Goal: Task Accomplishment & Management: Manage account settings

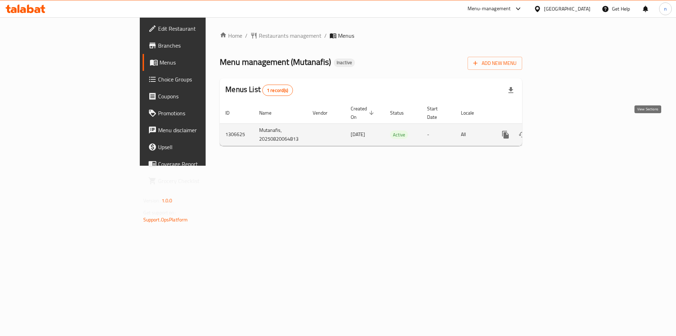
click at [560, 131] on icon "enhanced table" at bounding box center [556, 134] width 6 height 6
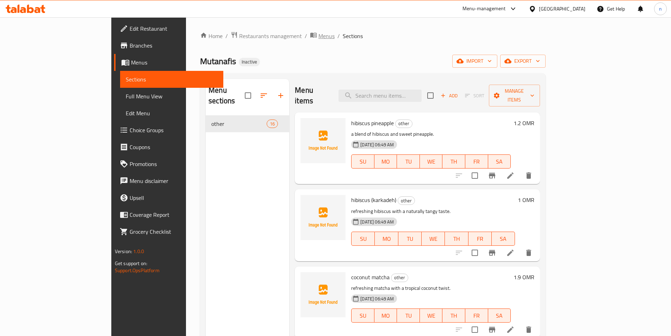
click at [318, 37] on span "Menus" at bounding box center [326, 36] width 16 height 8
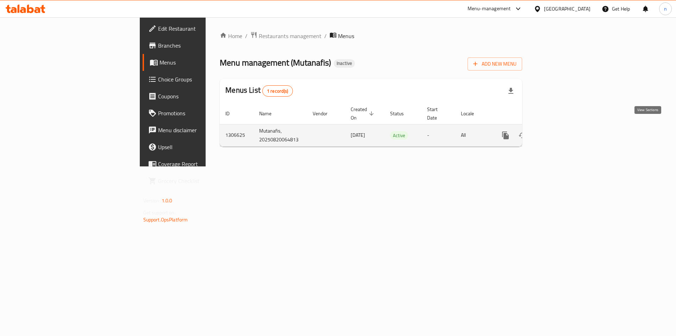
click at [565, 128] on link "enhanced table" at bounding box center [556, 135] width 17 height 17
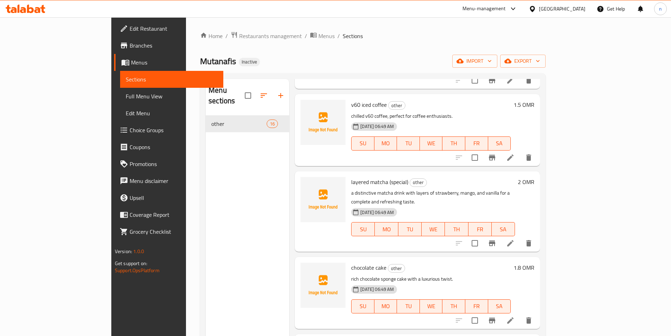
scroll to position [314, 0]
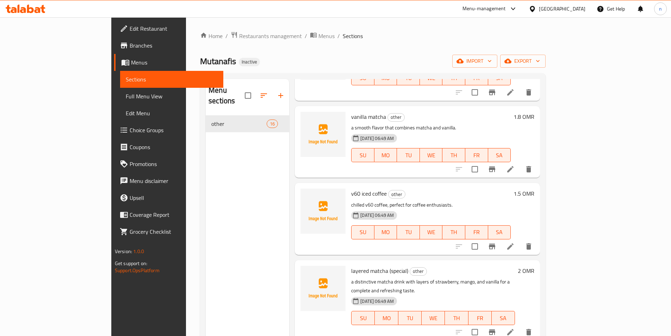
click at [126, 97] on span "Full Menu View" at bounding box center [172, 96] width 92 height 8
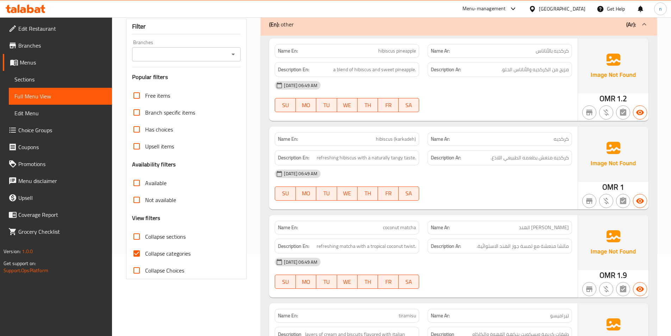
scroll to position [211, 0]
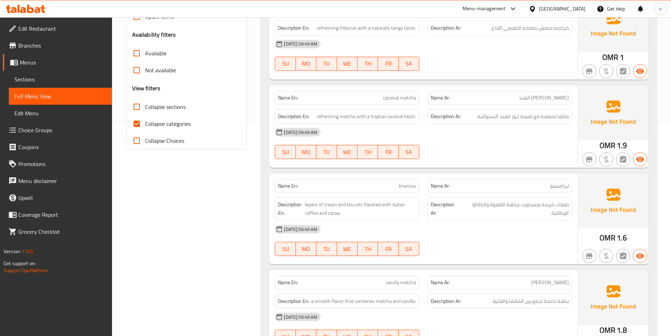
click at [169, 125] on span "Collapse categories" at bounding box center [167, 123] width 45 height 8
click at [145, 125] on input "Collapse categories" at bounding box center [136, 123] width 17 height 17
checkbox input "false"
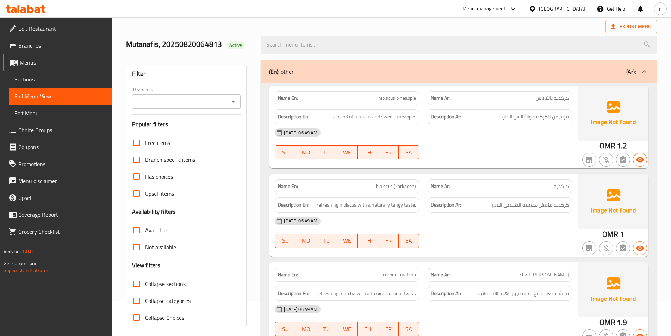
scroll to position [0, 0]
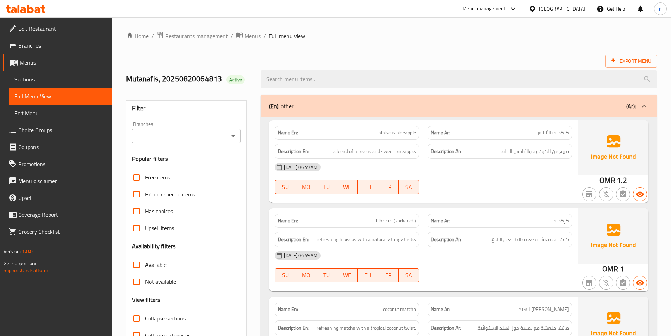
click at [40, 79] on span "Sections" at bounding box center [60, 79] width 92 height 8
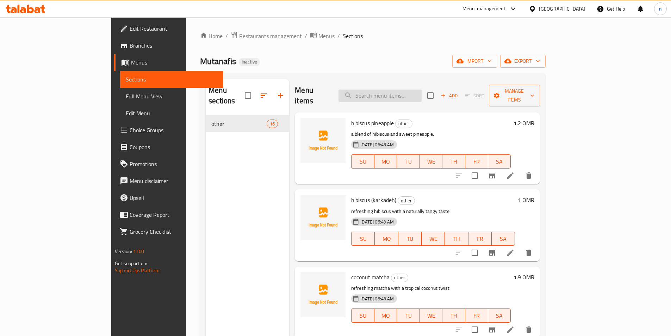
click at [412, 89] on input "search" at bounding box center [379, 95] width 83 height 12
paste input "Hot Matcha"
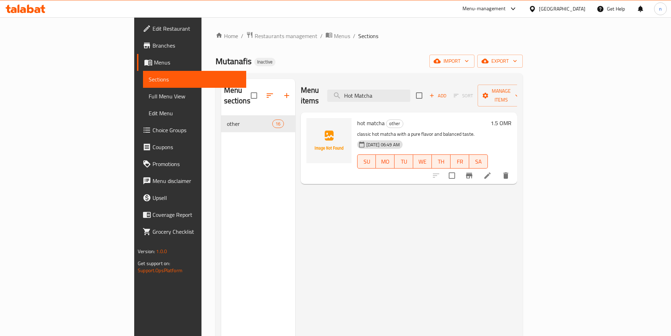
type input "Hot Matcha"
click at [497, 171] on li at bounding box center [488, 175] width 20 height 13
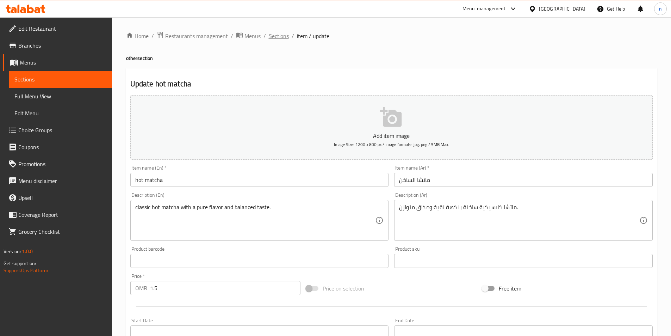
click at [274, 38] on span "Sections" at bounding box center [279, 36] width 20 height 8
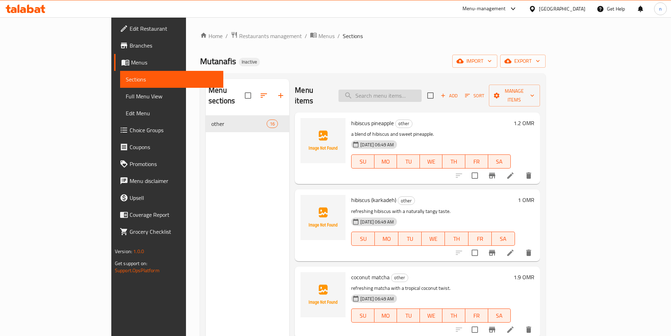
click at [389, 89] on input "search" at bounding box center [379, 95] width 83 height 12
click at [405, 92] on input "search" at bounding box center [379, 95] width 83 height 12
paste input "Cloudy Matcha"
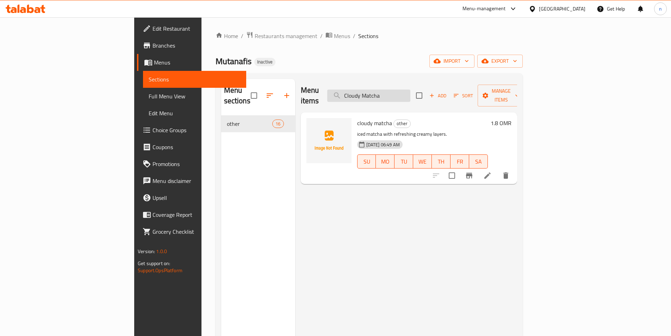
click at [392, 91] on input "Cloudy Matcha" at bounding box center [368, 95] width 83 height 12
click at [400, 92] on input "Cloudy Matcha" at bounding box center [368, 95] width 83 height 12
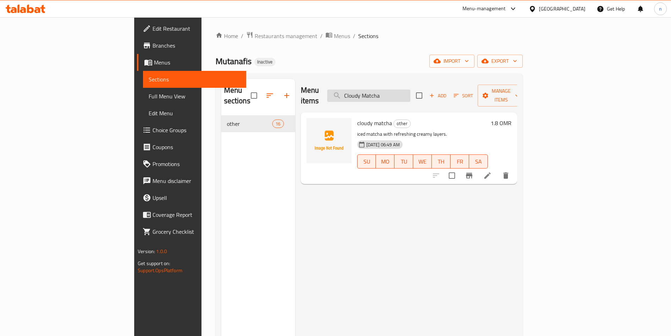
paste input "Strawberr"
click at [410, 93] on input "Strawberry Matcha" at bounding box center [368, 95] width 83 height 12
paste input "Mango"
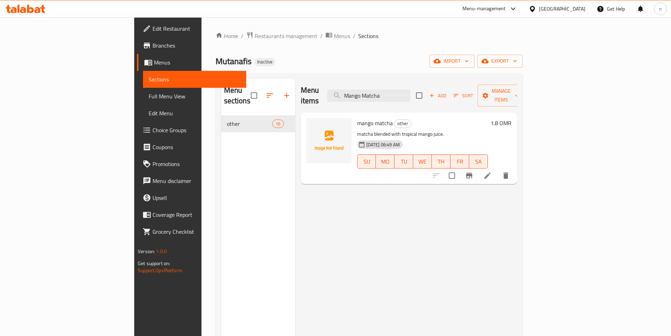
type input "Mango Matcha"
click at [492, 171] on icon at bounding box center [487, 175] width 8 height 8
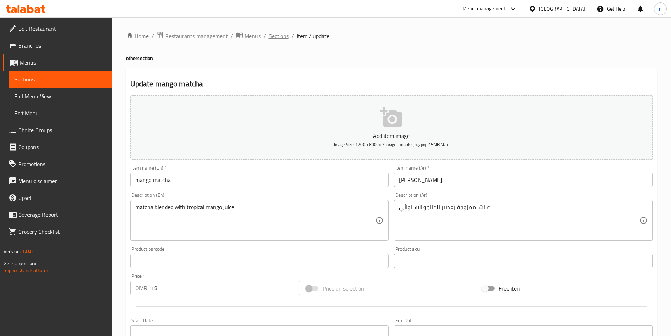
click at [276, 37] on span "Sections" at bounding box center [279, 36] width 20 height 8
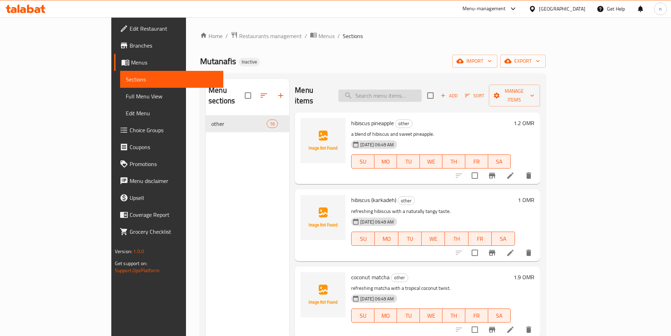
click at [422, 89] on input "search" at bounding box center [379, 95] width 83 height 12
paste input "Vanilla Matcha"
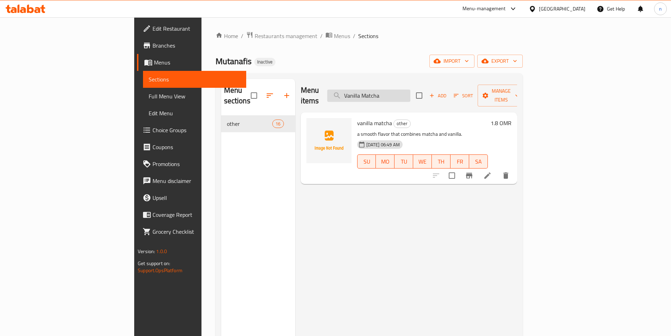
click at [410, 95] on input "Vanilla Matcha" at bounding box center [368, 95] width 83 height 12
paste input "Coconut"
click at [410, 89] on input "Coconut Matcha" at bounding box center [368, 95] width 83 height 12
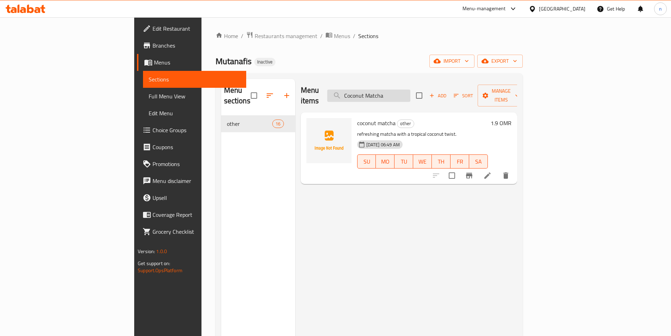
click at [410, 89] on input "Coconut Matcha" at bounding box center [368, 95] width 83 height 12
paste input "Water"
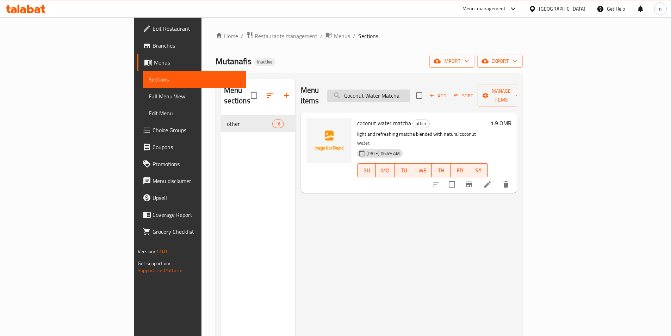
click at [410, 89] on input "Coconut Water Matcha" at bounding box center [368, 95] width 83 height 12
paste input "Premium"
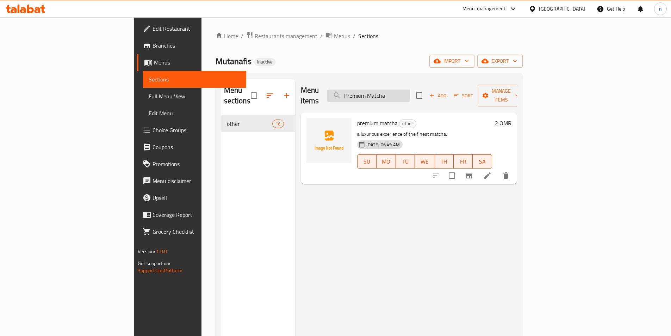
click at [410, 94] on input "Premium Matcha" at bounding box center [368, 95] width 83 height 12
paste input "Layered Matcha (Special)"
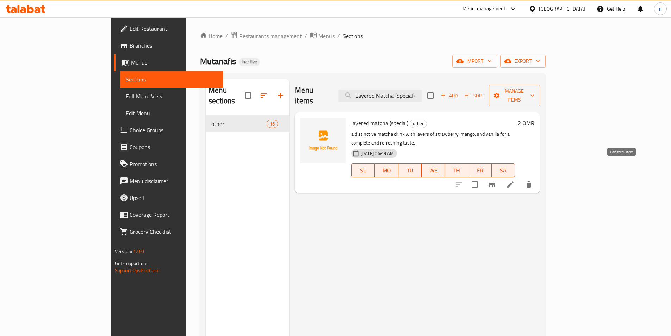
type input "Layered Matcha (Special)"
click at [514, 181] on icon at bounding box center [510, 184] width 6 height 6
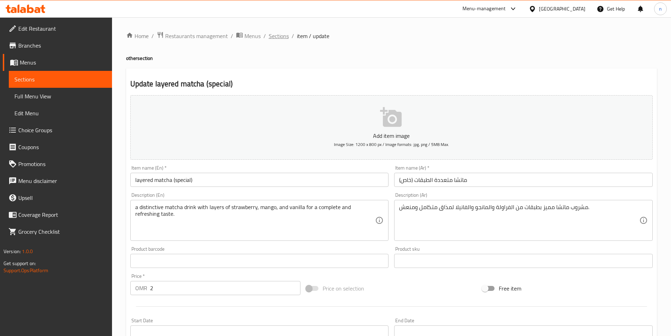
click at [272, 36] on span "Sections" at bounding box center [279, 36] width 20 height 8
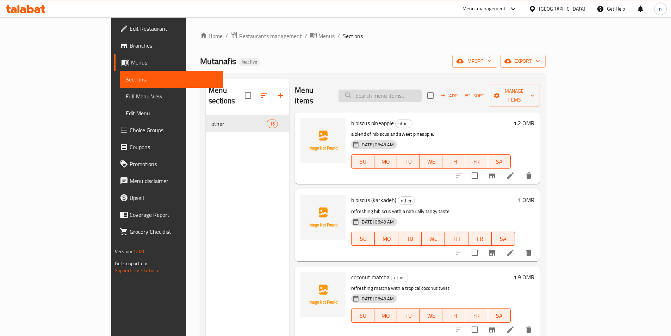
click at [406, 93] on input "search" at bounding box center [379, 95] width 83 height 12
paste input "Hibiscus (Karkadeh)"
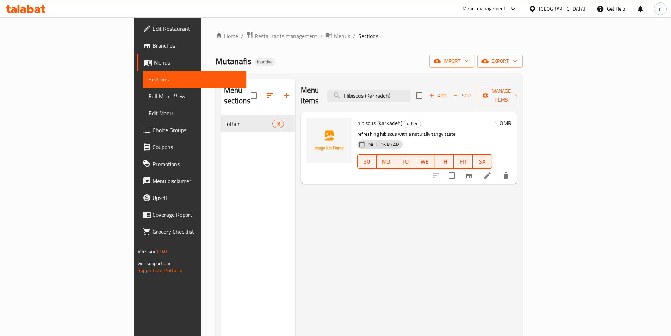
type input "Hibiscus (Karkadeh)"
click at [497, 169] on li at bounding box center [488, 175] width 20 height 13
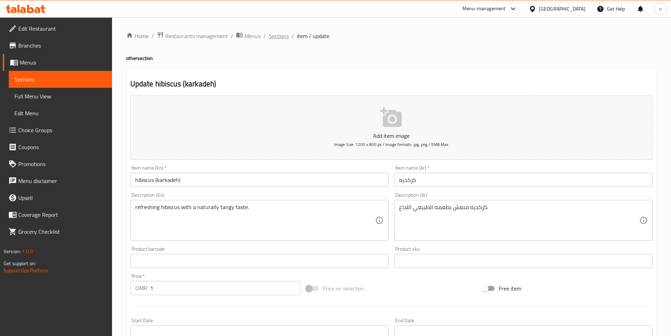
click at [280, 39] on span "Sections" at bounding box center [279, 36] width 20 height 8
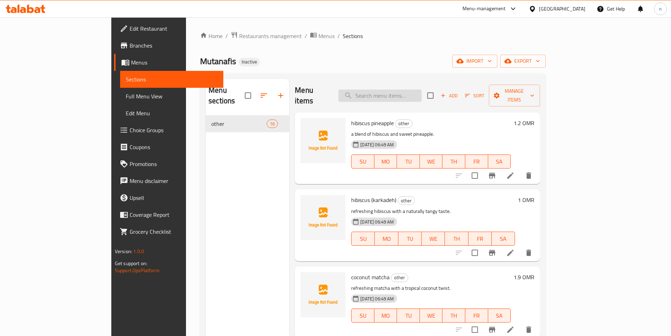
click at [422, 89] on input "search" at bounding box center [379, 95] width 83 height 12
paste input "Hibiscus Pineapple"
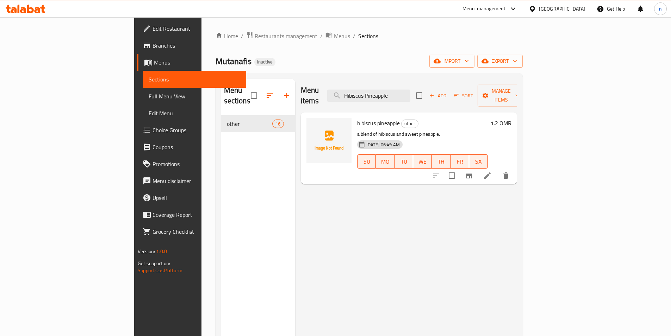
type input "Hibiscus Pineapple"
click at [492, 171] on icon at bounding box center [487, 175] width 8 height 8
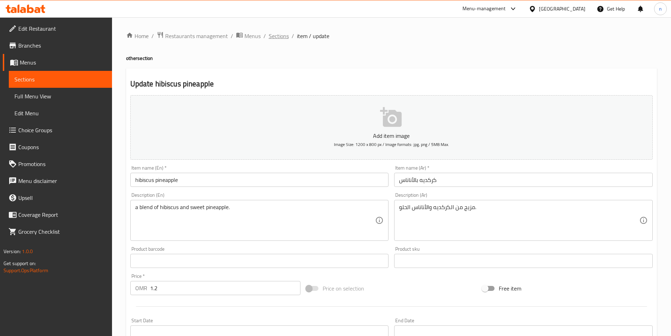
click at [285, 36] on span "Sections" at bounding box center [279, 36] width 20 height 8
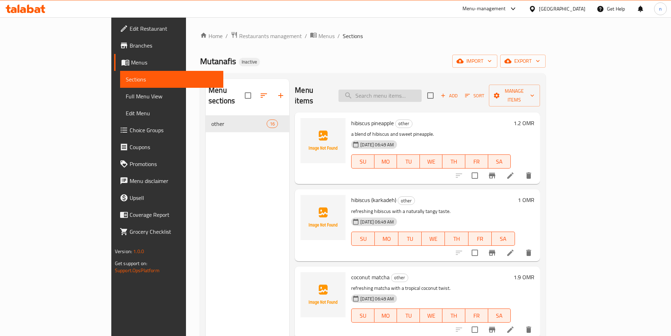
click at [400, 93] on input "search" at bounding box center [379, 95] width 83 height 12
paste input "V60 Iced Coffee"
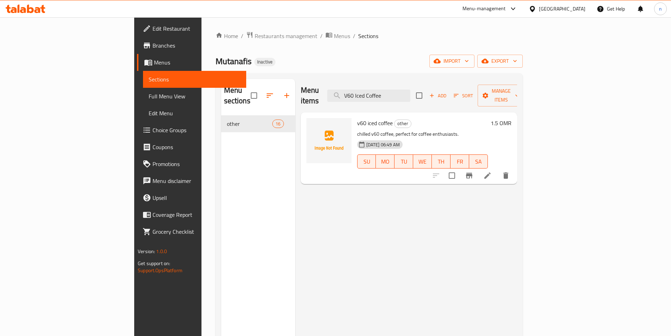
type input "V60 Iced Coffee"
click at [497, 169] on li at bounding box center [488, 175] width 20 height 13
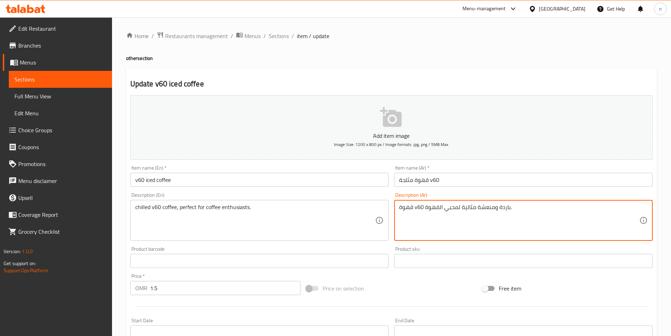
click at [507, 207] on textarea "قهوة v60 باردة ومنعشة مثالية لمحبي القهوة." at bounding box center [519, 220] width 240 height 33
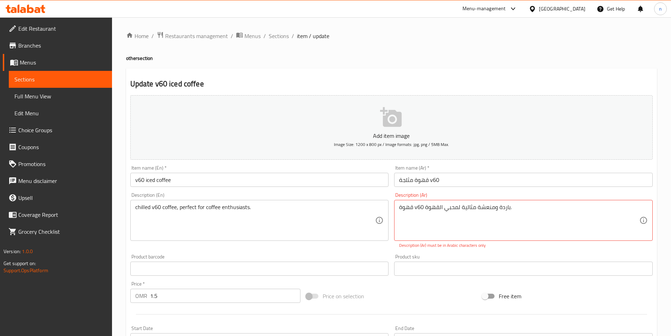
click at [170, 210] on textarea "chilled v60 coffee, perfect for coffee enthusiasts." at bounding box center [255, 220] width 240 height 33
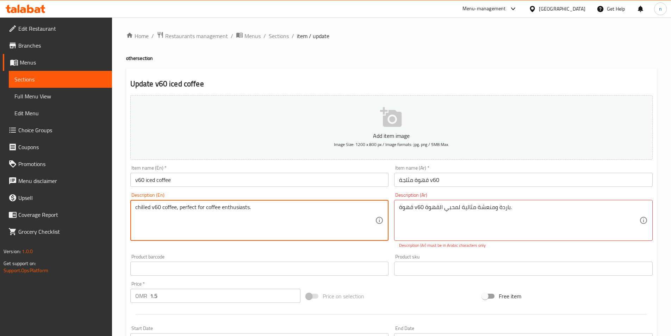
click at [170, 210] on textarea "chilled v60 coffee, perfect for coffee enthusiasts." at bounding box center [255, 220] width 240 height 33
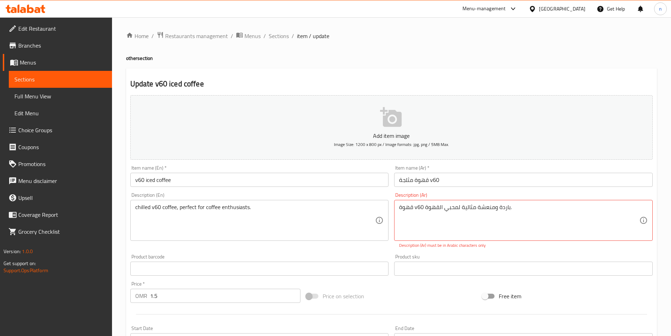
drag, startPoint x: 281, startPoint y: 35, endPoint x: 10, endPoint y: 115, distance: 283.3
click at [281, 35] on span "Sections" at bounding box center [279, 36] width 20 height 8
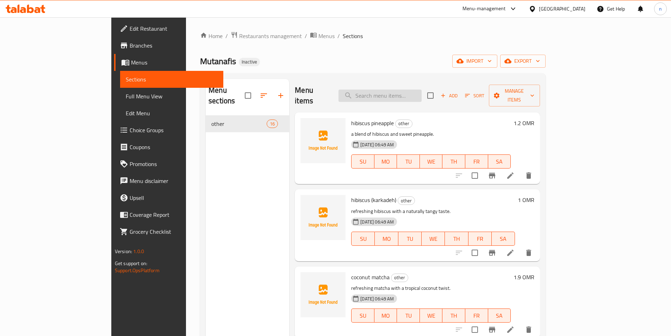
click at [394, 89] on input "search" at bounding box center [379, 95] width 83 height 12
click at [404, 91] on input "search" at bounding box center [379, 95] width 83 height 12
click at [411, 91] on input "search" at bounding box center [379, 95] width 83 height 12
click at [422, 93] on input "search" at bounding box center [379, 95] width 83 height 12
paste input "Water"
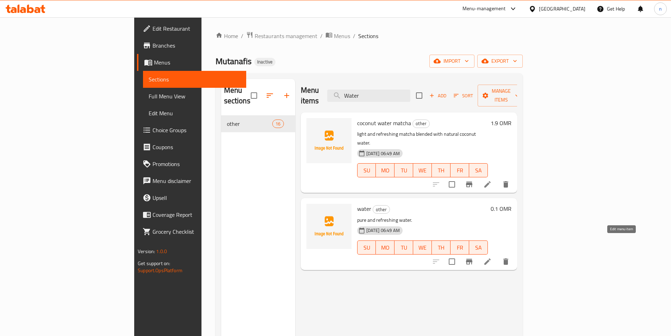
type input "Water"
click at [492, 257] on icon at bounding box center [487, 261] width 8 height 8
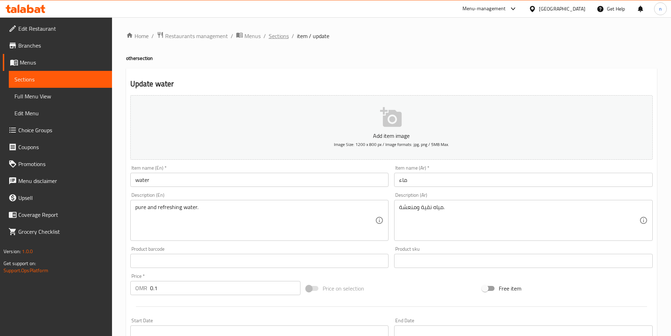
click at [275, 36] on span "Sections" at bounding box center [279, 36] width 20 height 8
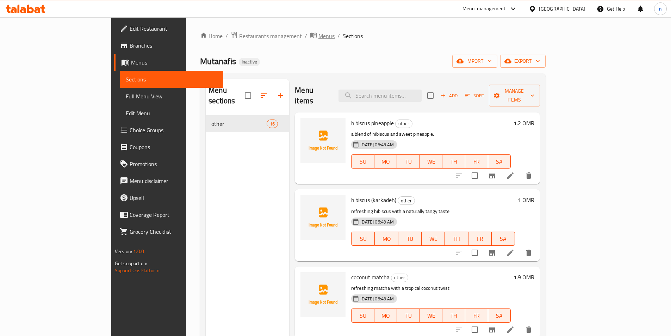
click at [318, 33] on span "Menus" at bounding box center [326, 36] width 16 height 8
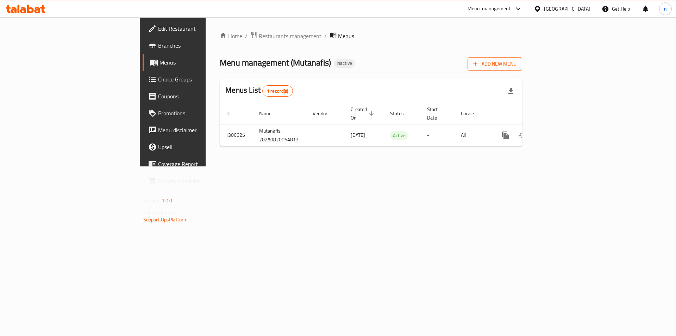
click at [517, 61] on span "Add New Menu" at bounding box center [494, 64] width 43 height 9
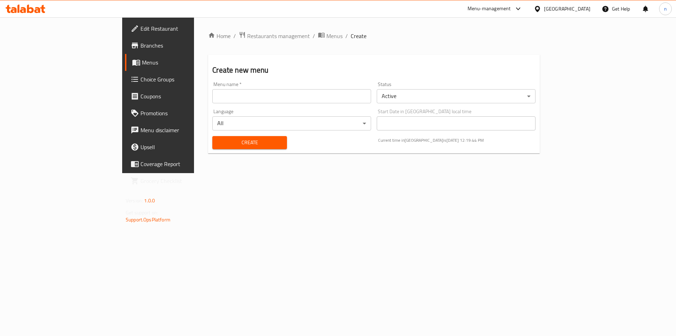
click at [268, 99] on input "text" at bounding box center [291, 96] width 159 height 14
drag, startPoint x: 88, startPoint y: 105, endPoint x: 195, endPoint y: 92, distance: 107.6
click at [212, 92] on input "2" at bounding box center [291, 96] width 159 height 14
click at [212, 95] on input "2" at bounding box center [291, 96] width 159 height 14
type input "20-8"
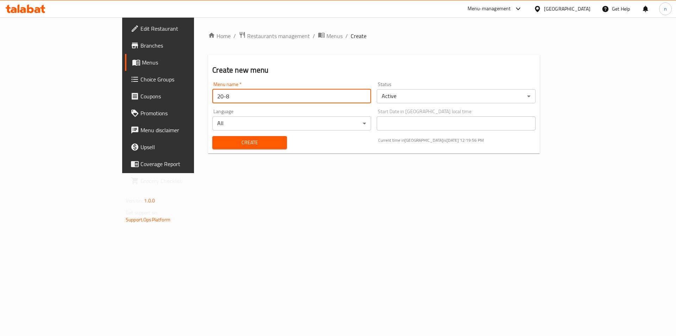
click at [218, 145] on span "Create" at bounding box center [249, 142] width 63 height 9
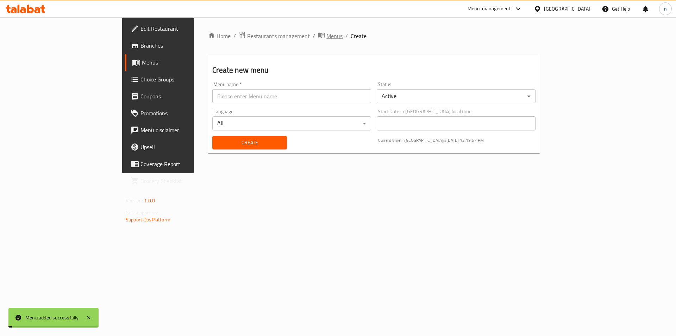
click at [318, 33] on span "breadcrumb" at bounding box center [322, 35] width 8 height 9
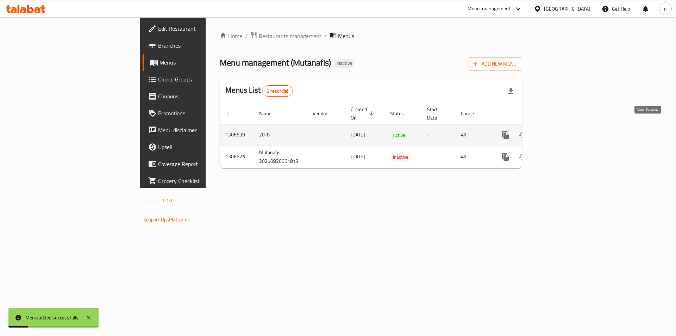
click at [561, 131] on icon "enhanced table" at bounding box center [556, 135] width 8 height 8
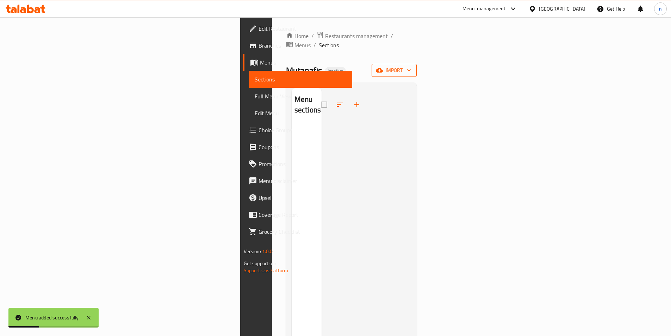
click at [411, 66] on span "import" at bounding box center [394, 70] width 34 height 9
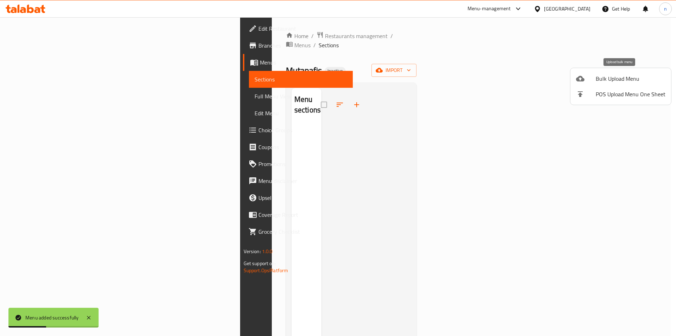
click at [614, 82] on span "Bulk Upload Menu" at bounding box center [631, 78] width 70 height 8
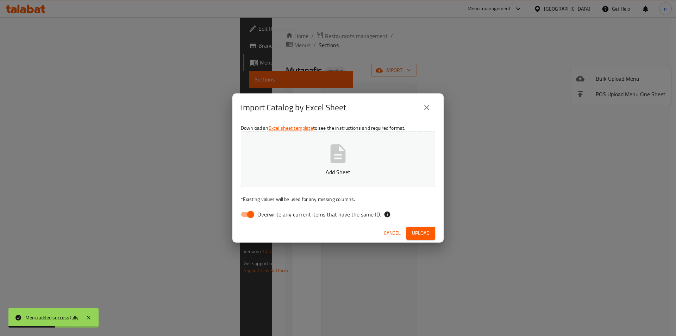
click at [242, 217] on input "Overwrite any current items that have the same ID." at bounding box center [251, 213] width 40 height 13
checkbox input "false"
click at [302, 173] on p "Add Sheet" at bounding box center [338, 172] width 173 height 8
click at [418, 231] on span "Upload" at bounding box center [421, 233] width 18 height 9
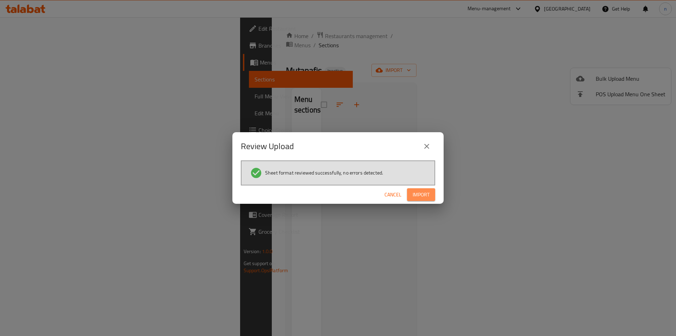
drag, startPoint x: 429, startPoint y: 193, endPoint x: 428, endPoint y: 203, distance: 10.3
click at [430, 194] on button "Import" at bounding box center [421, 194] width 28 height 13
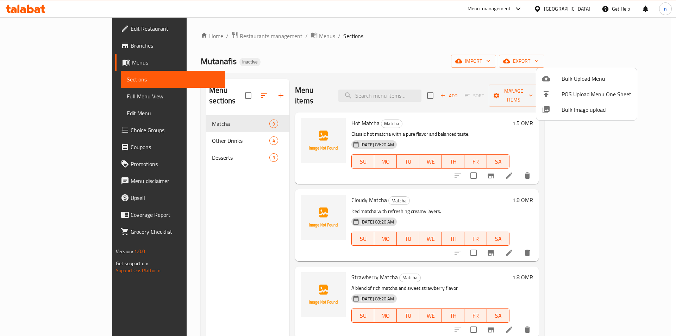
click at [57, 95] on div at bounding box center [338, 168] width 676 height 336
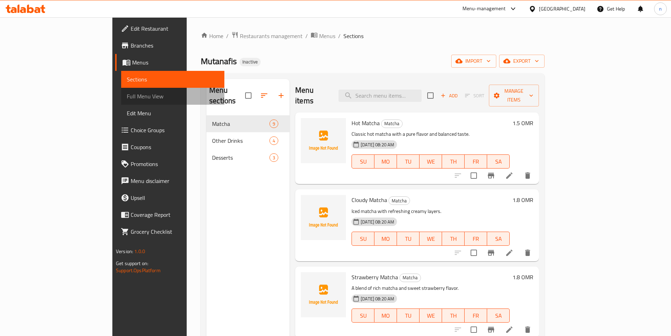
click at [127, 96] on span "Full Menu View" at bounding box center [173, 96] width 92 height 8
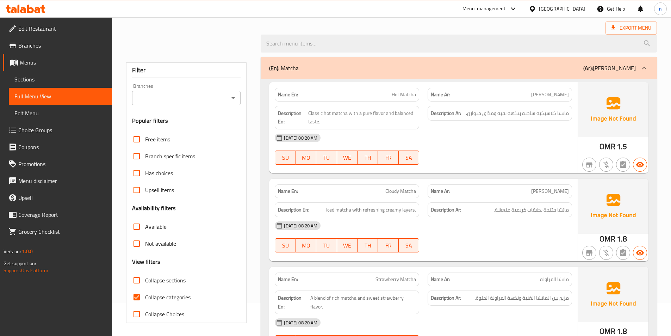
scroll to position [141, 0]
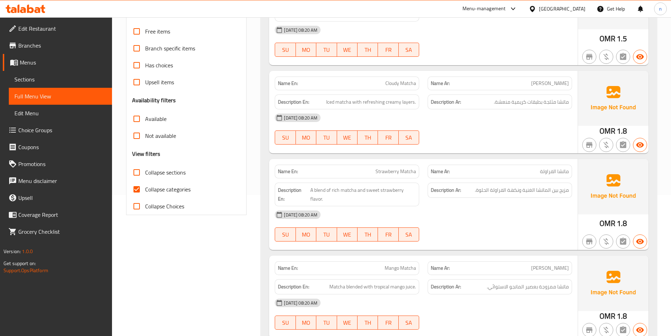
click at [173, 187] on span "Collapse categories" at bounding box center [167, 189] width 45 height 8
click at [145, 187] on input "Collapse categories" at bounding box center [136, 189] width 17 height 17
checkbox input "false"
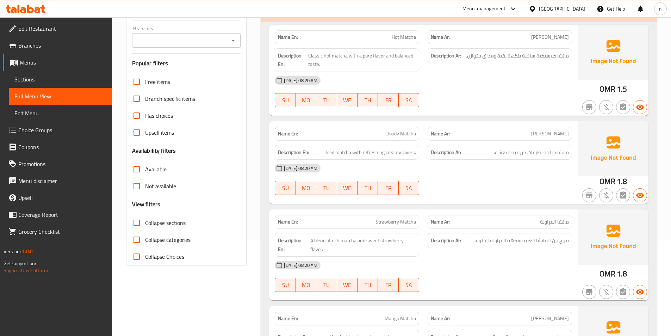
scroll to position [0, 0]
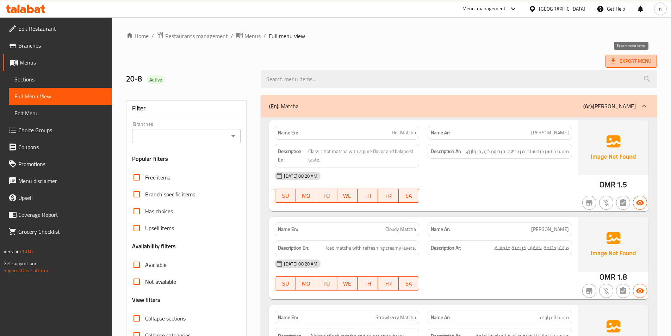
click at [623, 56] on span "Export Menu" at bounding box center [630, 61] width 51 height 13
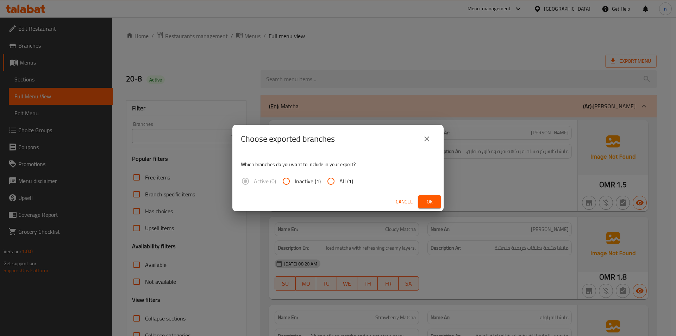
click at [347, 179] on span "All (1)" at bounding box center [347, 181] width 14 height 8
click at [340, 179] on input "All (1)" at bounding box center [331, 181] width 17 height 17
radio input "true"
click at [428, 201] on span "Ok" at bounding box center [429, 201] width 11 height 9
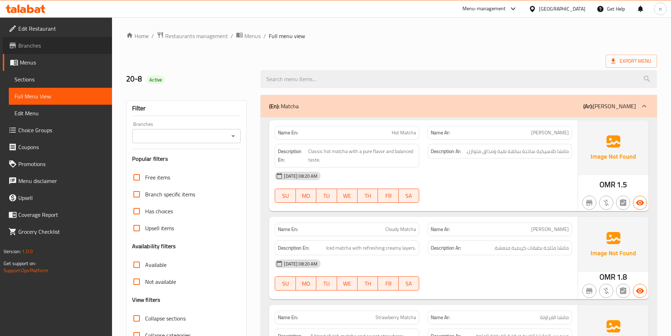
click at [35, 47] on span "Branches" at bounding box center [62, 45] width 88 height 8
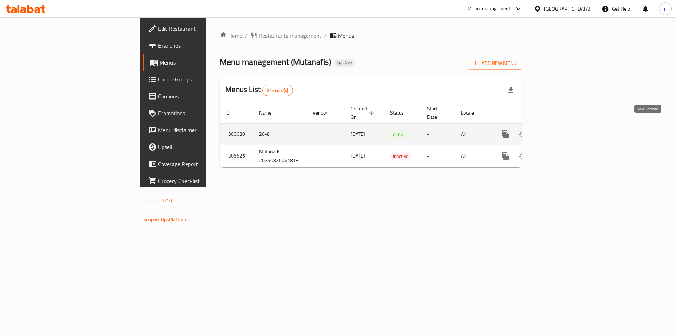
click at [565, 127] on link "enhanced table" at bounding box center [556, 134] width 17 height 17
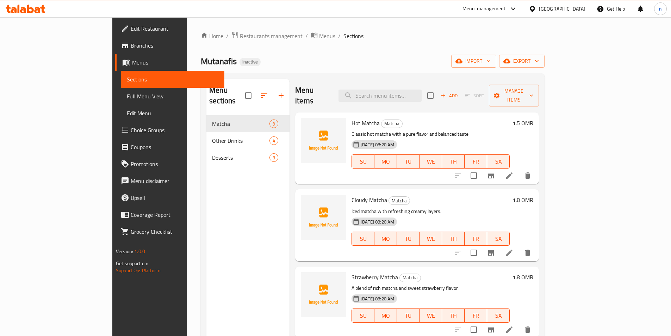
click at [121, 102] on link "Full Menu View" at bounding box center [172, 96] width 103 height 17
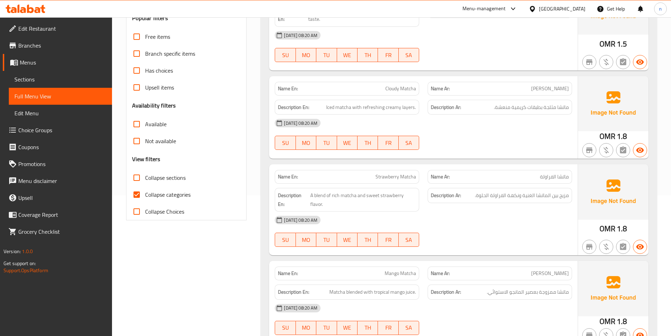
scroll to position [141, 0]
click at [164, 194] on span "Collapse categories" at bounding box center [167, 194] width 45 height 8
click at [145, 194] on input "Collapse categories" at bounding box center [136, 194] width 17 height 17
checkbox input "false"
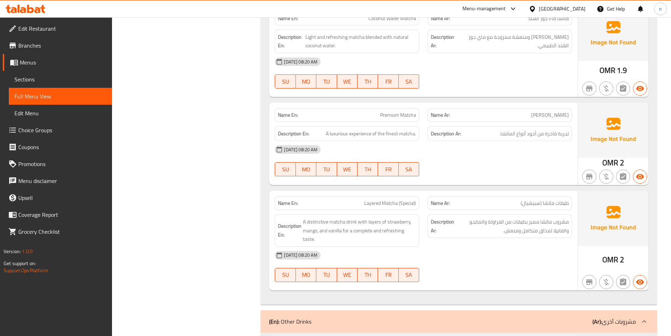
scroll to position [634, 0]
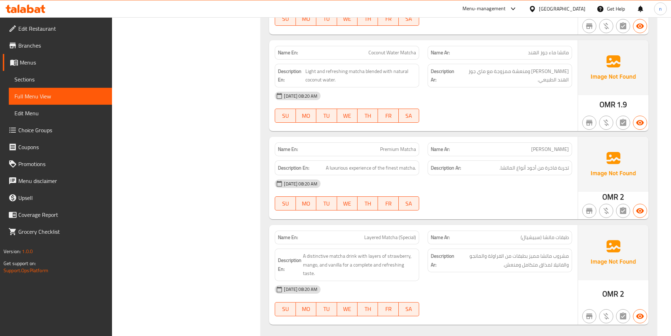
click at [37, 57] on link "Menus" at bounding box center [57, 62] width 109 height 17
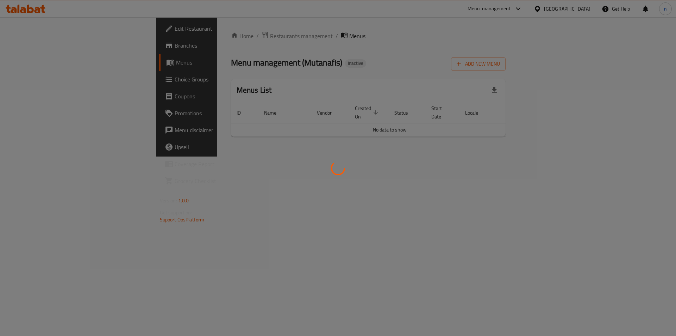
click at [39, 43] on div at bounding box center [338, 168] width 676 height 336
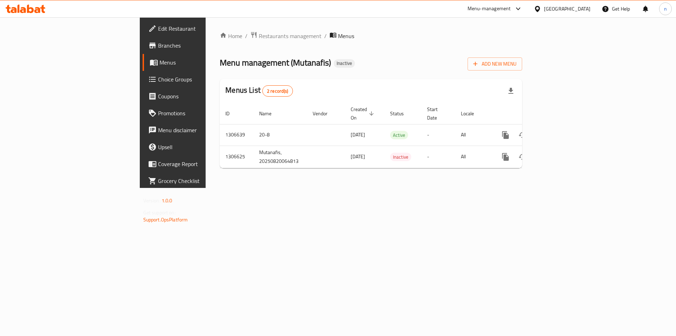
click at [158, 43] on span "Branches" at bounding box center [202, 45] width 89 height 8
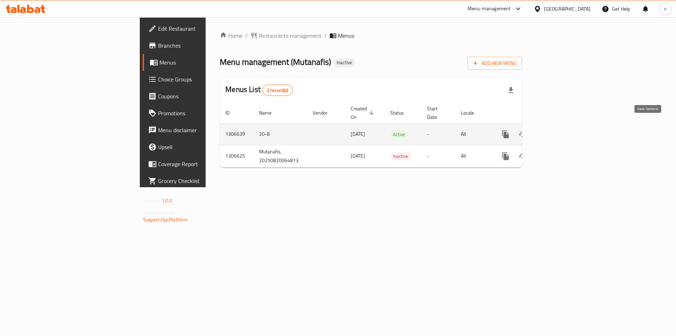
click at [561, 130] on icon "enhanced table" at bounding box center [556, 134] width 8 height 8
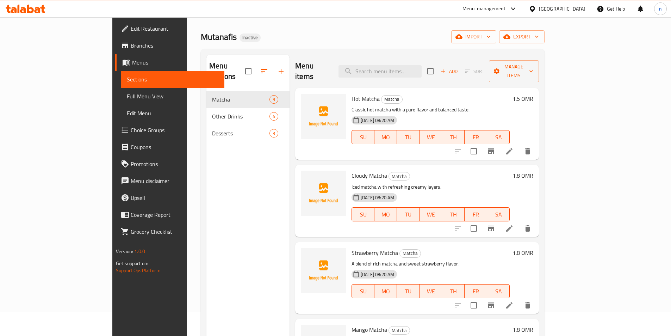
scroll to position [35, 0]
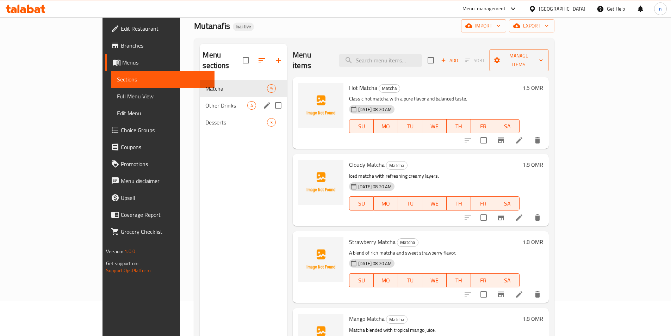
click at [200, 100] on div "Other Drinks 4" at bounding box center [243, 105] width 87 height 17
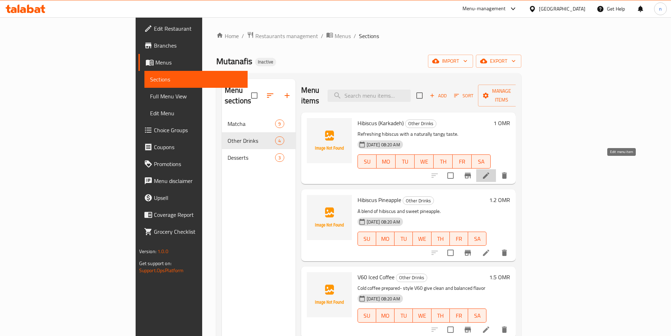
click at [489, 172] on icon at bounding box center [486, 175] width 6 height 6
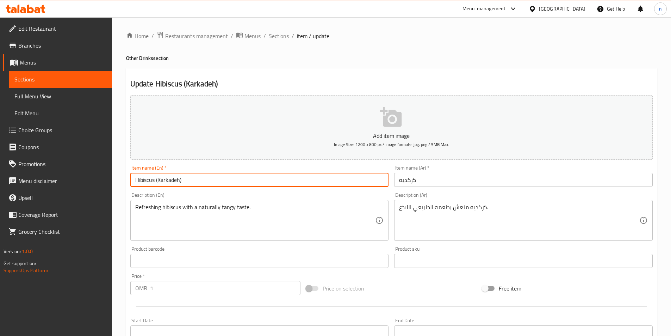
drag, startPoint x: 180, startPoint y: 182, endPoint x: 144, endPoint y: 173, distance: 37.5
click at [144, 173] on input "Hibiscus (Karkadeh)" at bounding box center [259, 180] width 259 height 14
click at [207, 182] on input "Hibiscus (Karkadeh)" at bounding box center [259, 180] width 259 height 14
drag, startPoint x: 186, startPoint y: 182, endPoint x: 98, endPoint y: 191, distance: 89.2
click at [98, 191] on div "Edit Restaurant Branches Menus Sections Full Menu View Edit Menu Choice Groups …" at bounding box center [335, 257] width 671 height 480
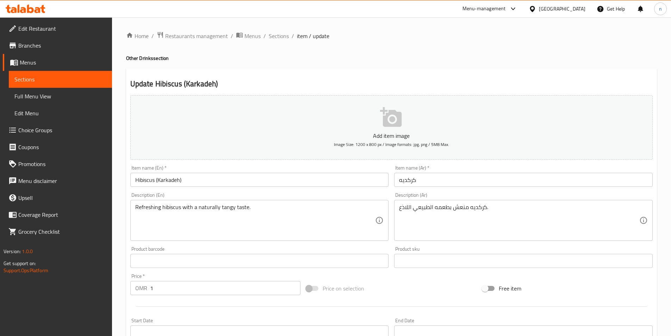
click at [192, 193] on div "Description (En) Refreshing hibiscus with a naturally tangy taste. Description …" at bounding box center [259, 216] width 259 height 48
drag, startPoint x: 19, startPoint y: 93, endPoint x: 35, endPoint y: 96, distance: 16.1
click at [19, 93] on span "Full Menu View" at bounding box center [60, 96] width 92 height 8
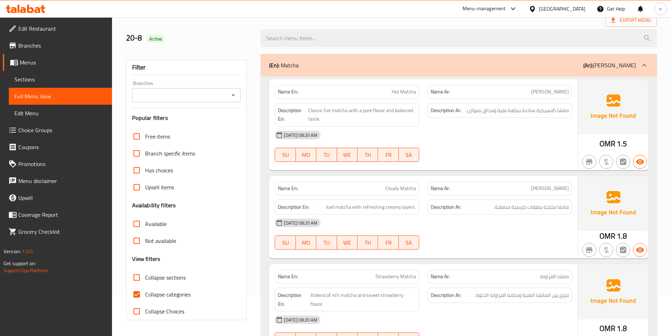
scroll to position [106, 0]
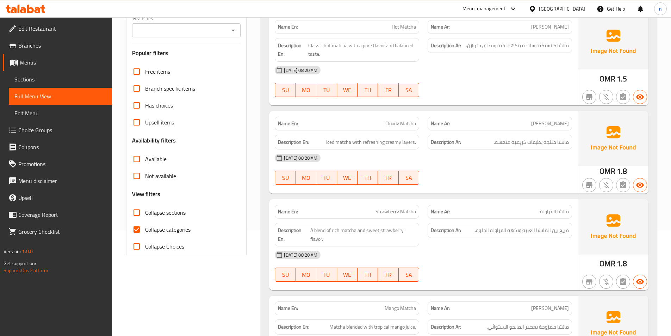
click at [183, 230] on span "Collapse categories" at bounding box center [167, 229] width 45 height 8
click at [145, 230] on input "Collapse categories" at bounding box center [136, 229] width 17 height 17
checkbox input "false"
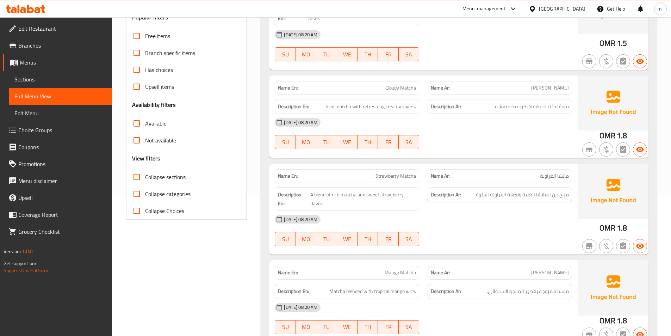
scroll to position [141, 0]
click at [386, 87] on span "Cloudy Matcha" at bounding box center [400, 88] width 31 height 7
copy span "Cloudy"
click at [520, 183] on div "Name Ar: ماتشا الفراولة" at bounding box center [500, 176] width 144 height 14
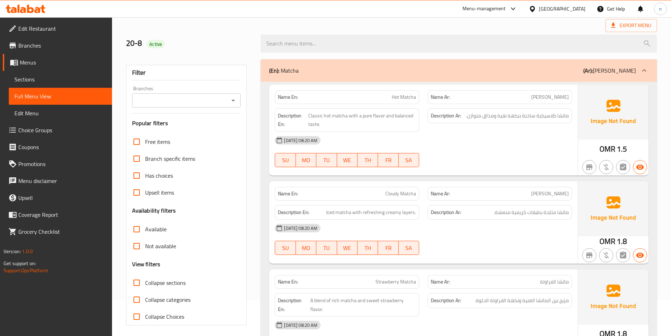
scroll to position [0, 0]
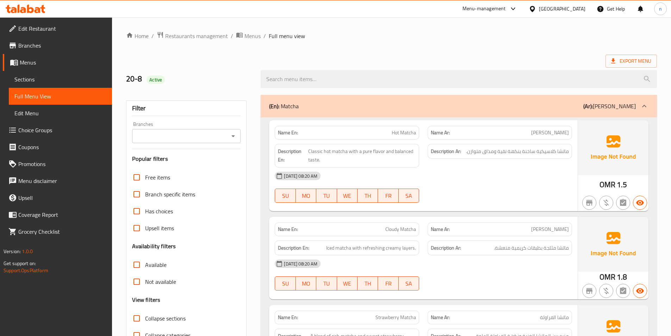
click at [46, 77] on span "Sections" at bounding box center [60, 79] width 92 height 8
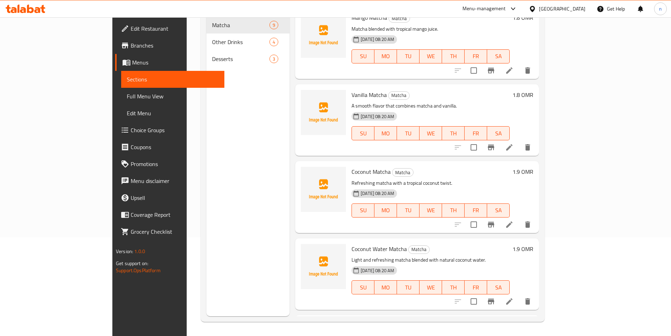
scroll to position [234, 0]
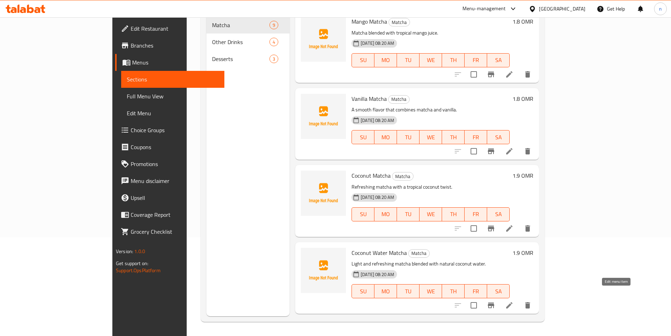
click at [512, 302] on icon at bounding box center [509, 305] width 6 height 6
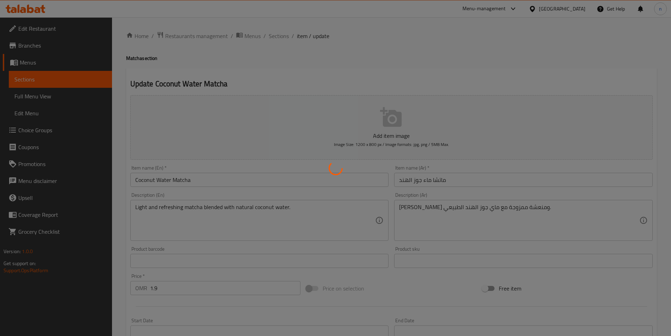
click at [444, 217] on div at bounding box center [335, 168] width 671 height 336
click at [445, 205] on div at bounding box center [335, 168] width 671 height 336
click at [446, 210] on div at bounding box center [335, 168] width 671 height 336
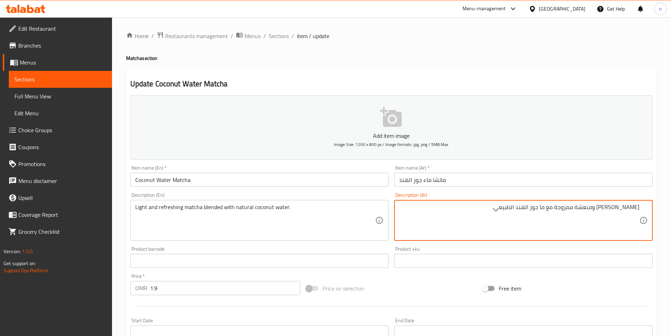
click at [553, 211] on textarea "[PERSON_NAME] ومنعشة ممزوجة مع ما جوز الهند الطبيعي." at bounding box center [519, 220] width 240 height 33
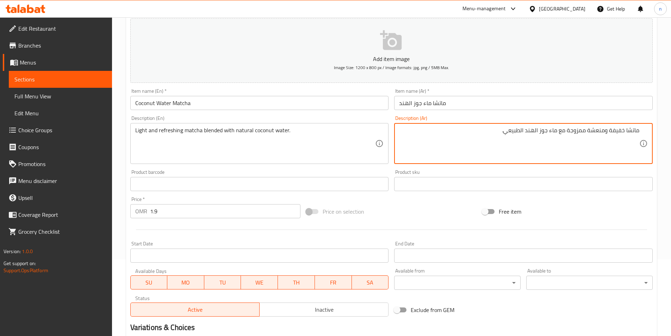
scroll to position [162, 0]
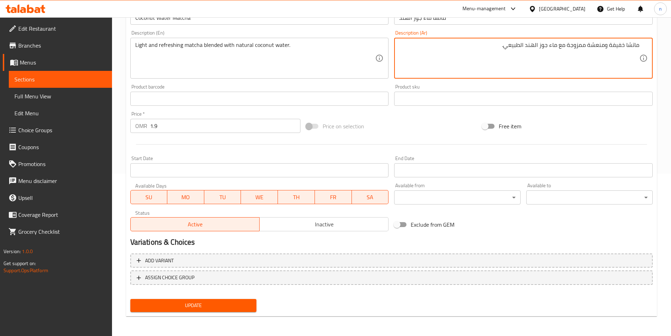
type textarea "ماتشا خفيفة ومنعشة ممزوجة مع ماء جوز الهند الطبيعي."
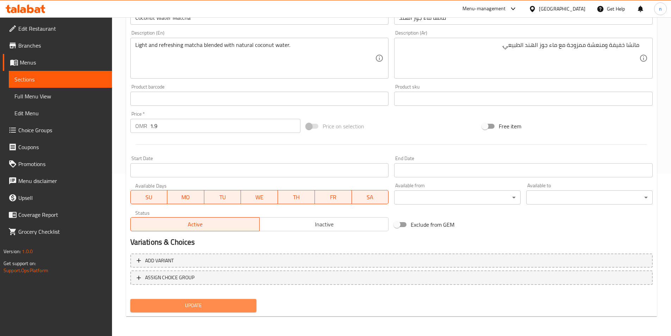
drag, startPoint x: 227, startPoint y: 302, endPoint x: 249, endPoint y: 294, distance: 23.3
click at [227, 303] on span "Update" at bounding box center [193, 305] width 115 height 9
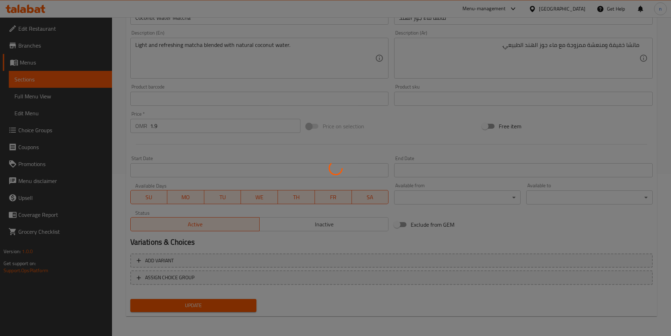
scroll to position [0, 0]
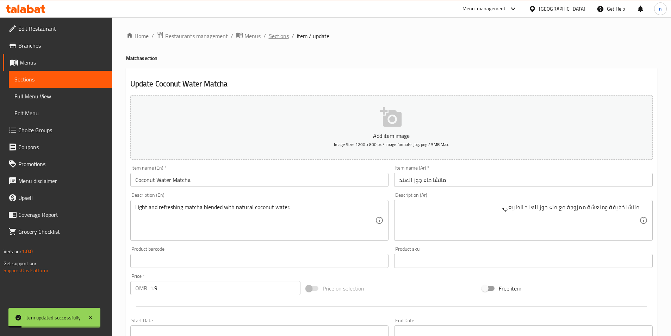
click at [279, 36] on span "Sections" at bounding box center [279, 36] width 20 height 8
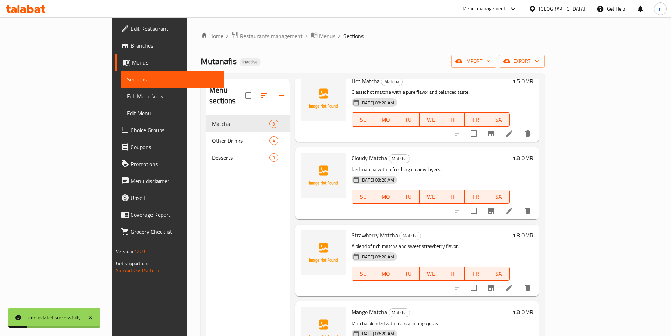
scroll to position [141, 0]
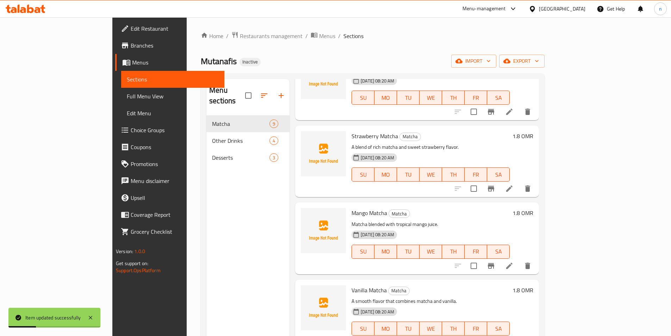
click at [127, 92] on span "Full Menu View" at bounding box center [173, 96] width 92 height 8
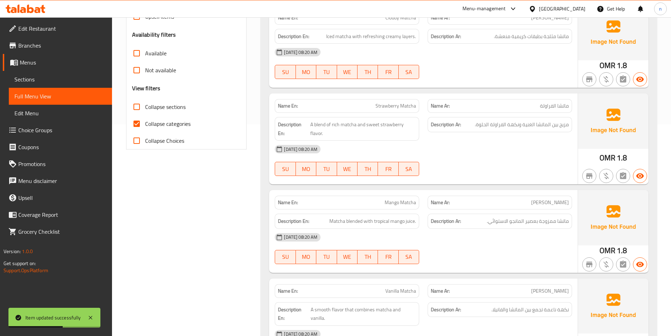
click at [161, 121] on span "Collapse categories" at bounding box center [167, 123] width 45 height 8
click at [145, 121] on input "Collapse categories" at bounding box center [136, 123] width 17 height 17
checkbox input "false"
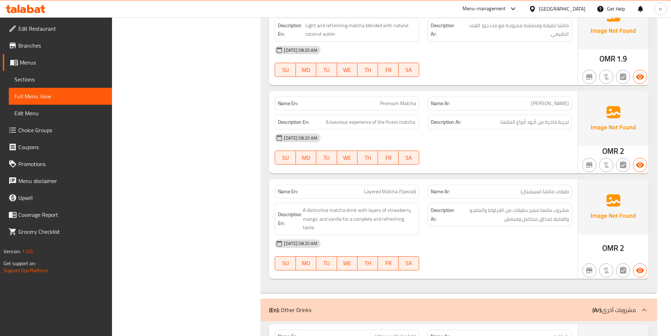
scroll to position [639, 0]
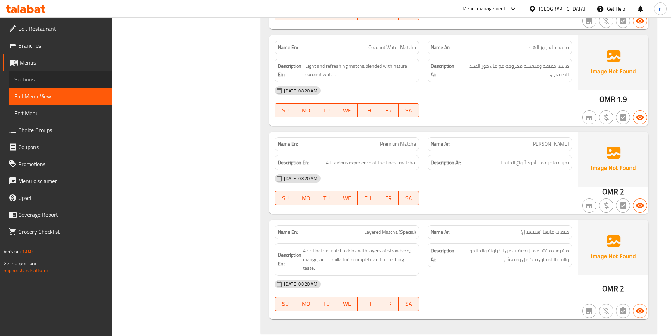
click at [49, 74] on link "Sections" at bounding box center [60, 79] width 103 height 17
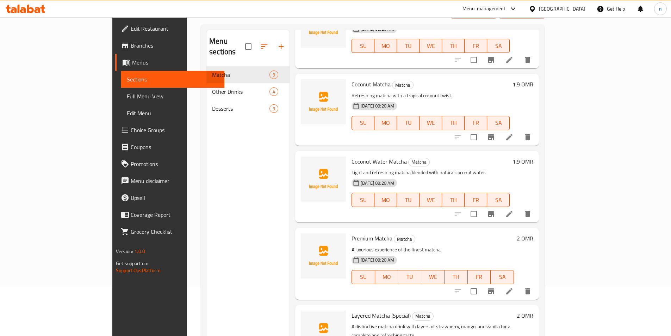
scroll to position [99, 0]
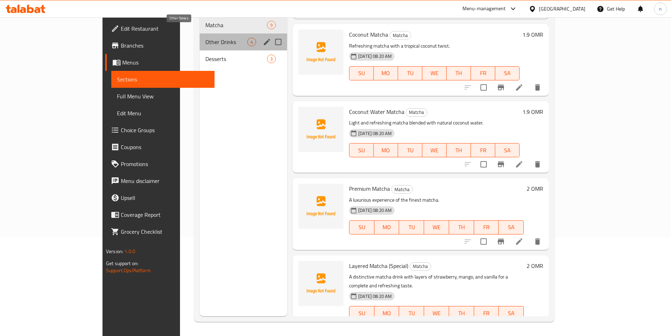
click at [205, 38] on span "Other Drinks" at bounding box center [226, 42] width 42 height 8
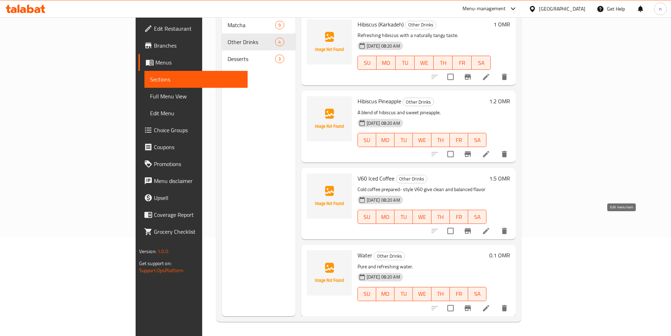
click at [490, 226] on icon at bounding box center [486, 230] width 8 height 8
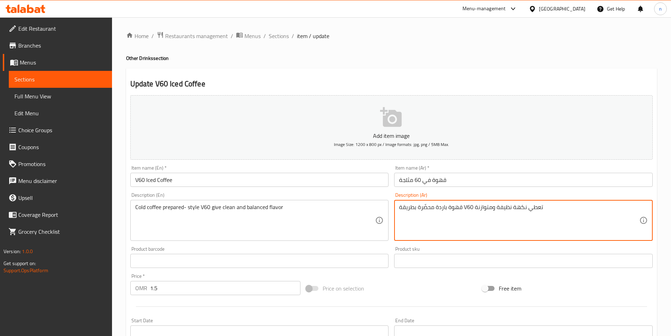
drag, startPoint x: 464, startPoint y: 208, endPoint x: 472, endPoint y: 213, distance: 9.2
click at [566, 209] on textarea "قهوة باردة محضّرة بطريقة V60 تعطي نكهة نظيفة ومتوازنة" at bounding box center [519, 220] width 240 height 33
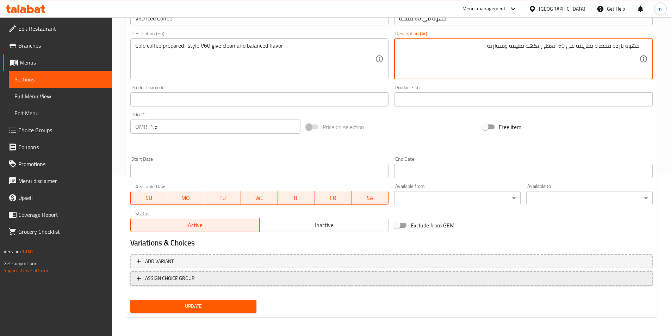
scroll to position [162, 0]
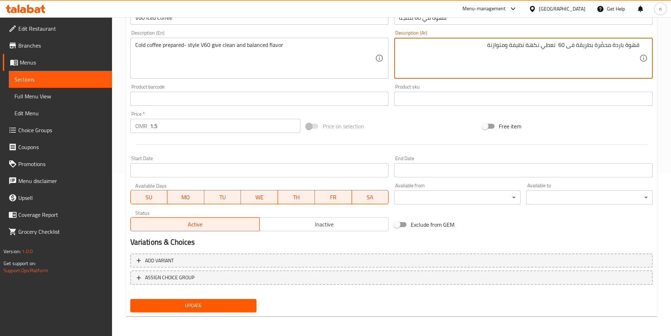
type textarea "قهوة باردة محضّرة بطريقة فى 60 تعطي نكهة نظيفة ومتوازنة"
click at [222, 306] on span "Update" at bounding box center [193, 305] width 115 height 9
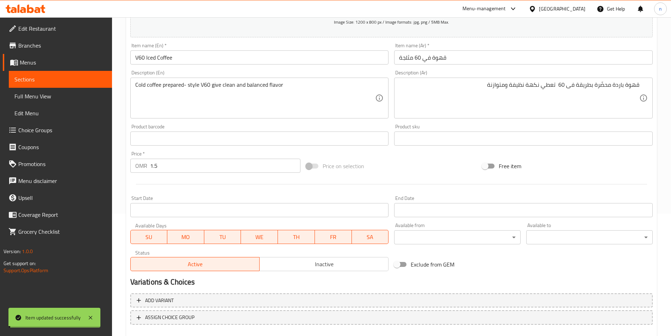
scroll to position [0, 0]
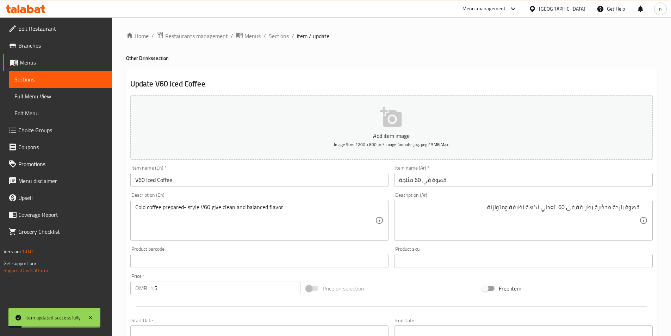
click at [276, 38] on span "Sections" at bounding box center [279, 36] width 20 height 8
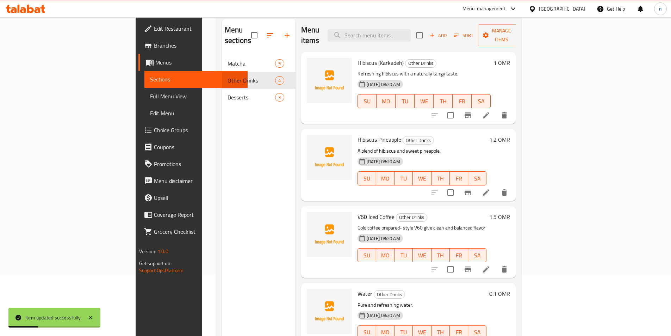
scroll to position [99, 0]
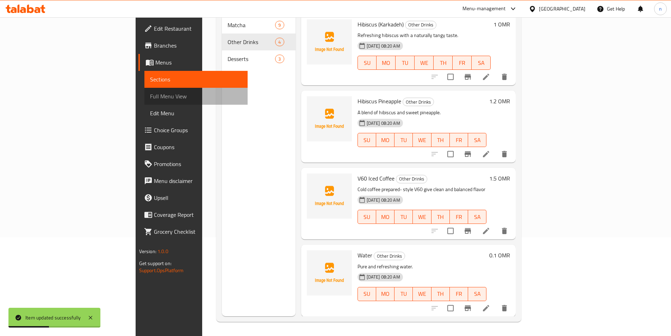
click at [150, 97] on span "Full Menu View" at bounding box center [196, 96] width 92 height 8
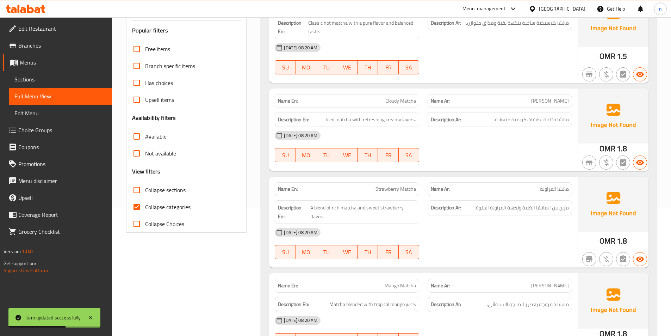
scroll to position [169, 0]
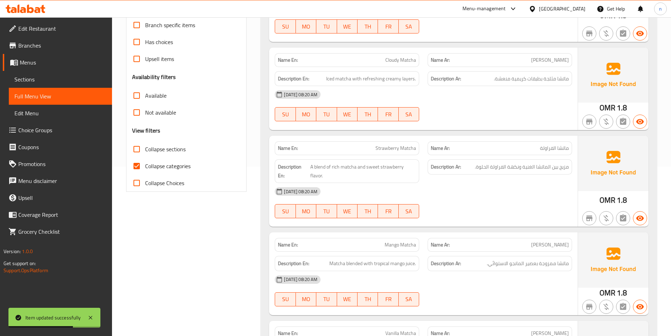
click at [185, 166] on span "Collapse categories" at bounding box center [167, 166] width 45 height 8
click at [145, 166] on input "Collapse categories" at bounding box center [136, 165] width 17 height 17
checkbox input "false"
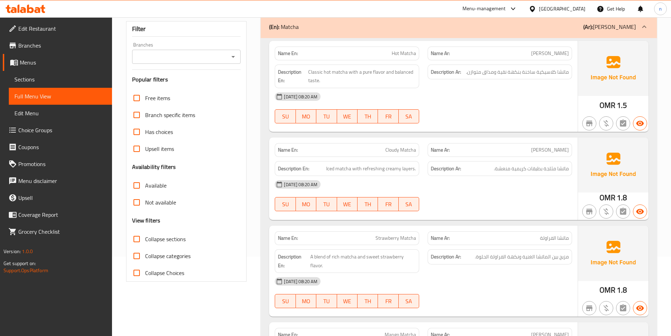
scroll to position [0, 0]
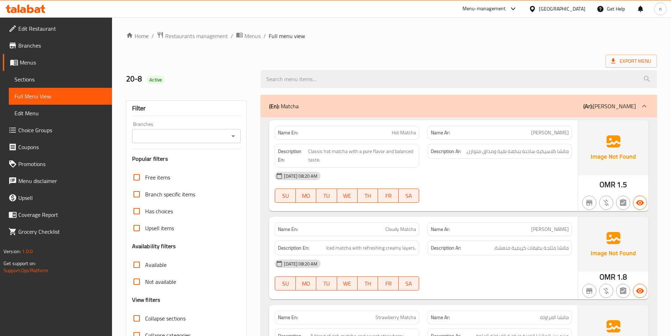
click at [39, 92] on span "Full Menu View" at bounding box center [60, 96] width 92 height 8
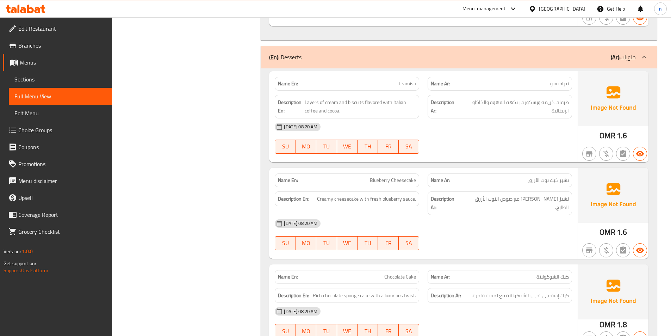
scroll to position [1320, 0]
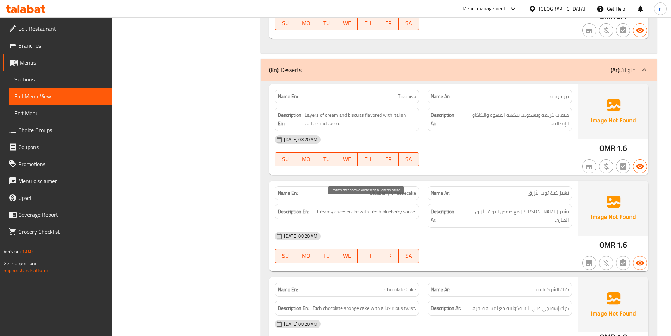
click at [396, 207] on span "Creamy cheesecake with fresh blueberry sauce." at bounding box center [366, 211] width 99 height 9
copy span "blueberry"
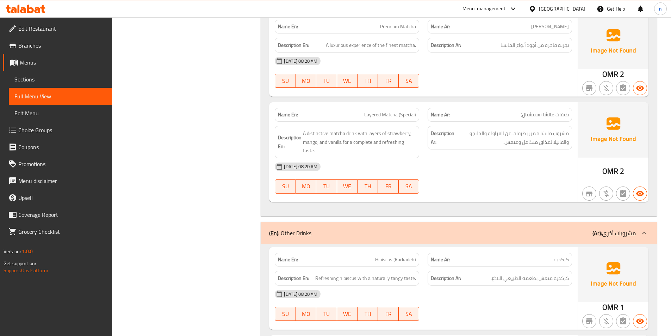
scroll to position [721, 0]
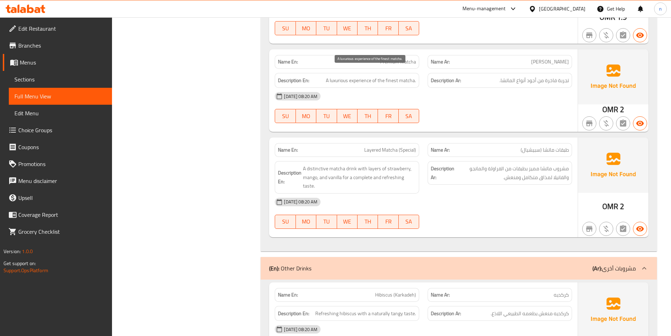
click at [378, 76] on span "A luxurious experience of the finest matcha." at bounding box center [371, 80] width 90 height 9
copy span "A luxurious experience of the finest matcha."
click at [469, 90] on div "[DATE] 08:20 AM" at bounding box center [423, 96] width 306 height 17
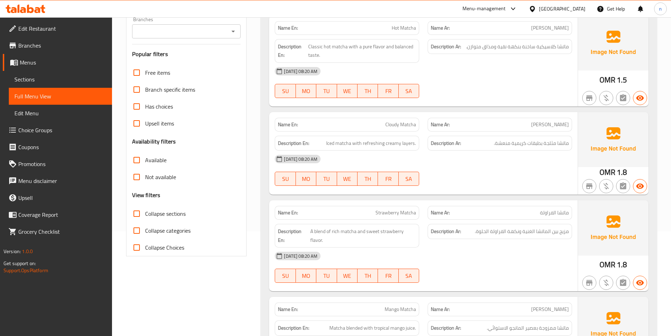
scroll to position [106, 0]
click at [33, 72] on link "Sections" at bounding box center [60, 79] width 103 height 17
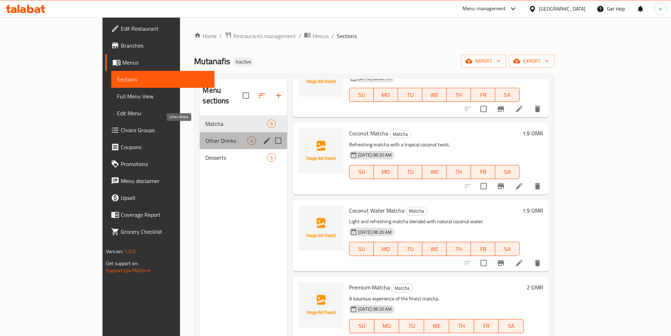
click at [205, 136] on span "Other Drinks" at bounding box center [226, 140] width 42 height 8
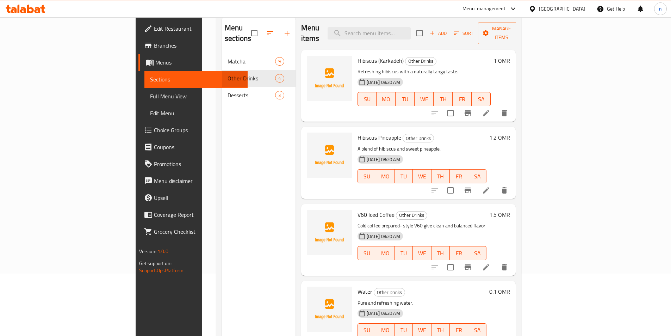
scroll to position [28, 0]
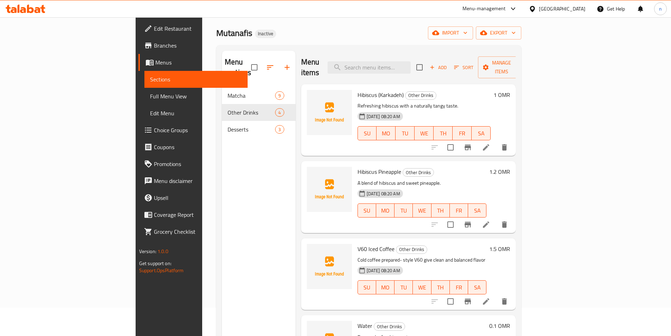
click at [489, 144] on icon at bounding box center [486, 147] width 6 height 6
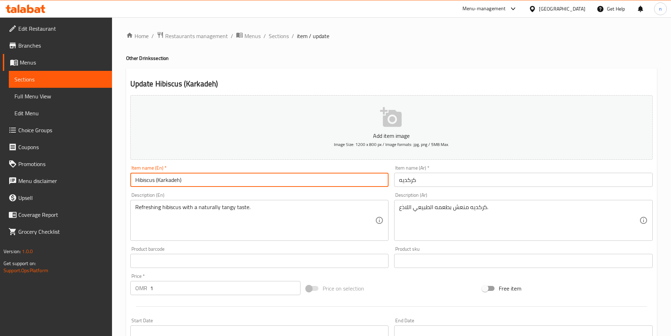
drag, startPoint x: 186, startPoint y: 179, endPoint x: 156, endPoint y: 183, distance: 29.6
click at [156, 183] on input "Hibiscus (Karkadeh)" at bounding box center [259, 180] width 259 height 14
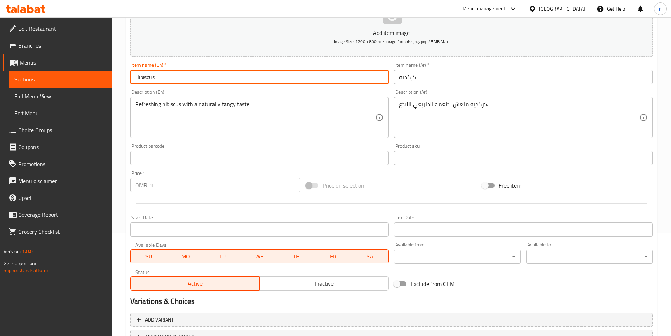
scroll to position [162, 0]
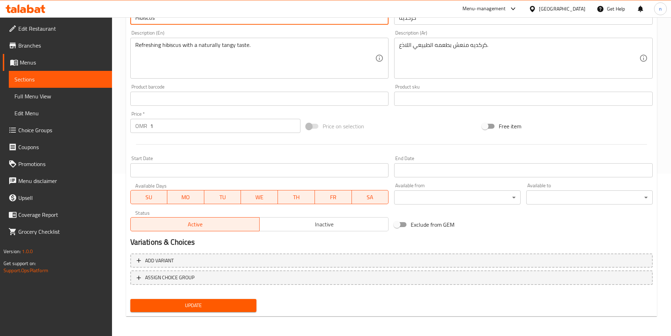
type input "Hibiscus"
drag, startPoint x: 196, startPoint y: 303, endPoint x: 206, endPoint y: 301, distance: 10.7
click at [195, 303] on span "Update" at bounding box center [193, 305] width 115 height 9
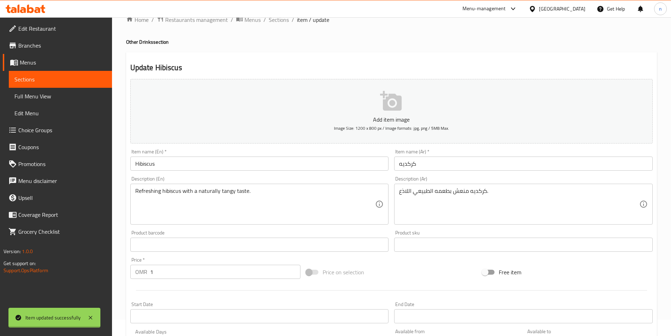
scroll to position [0, 0]
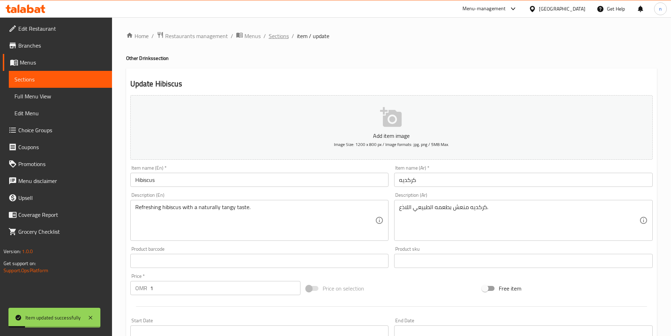
click at [280, 37] on span "Sections" at bounding box center [279, 36] width 20 height 8
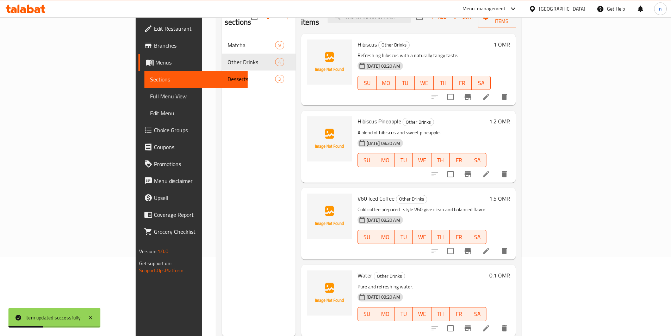
scroll to position [99, 0]
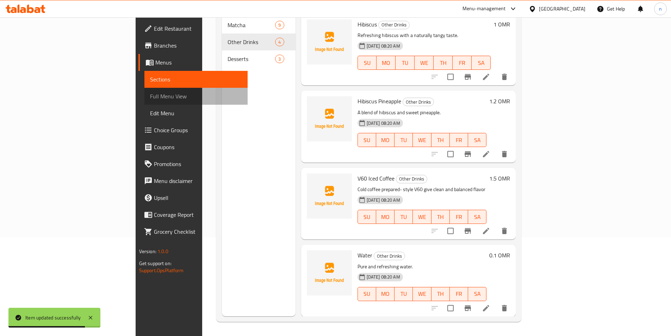
click at [144, 102] on link "Full Menu View" at bounding box center [195, 96] width 103 height 17
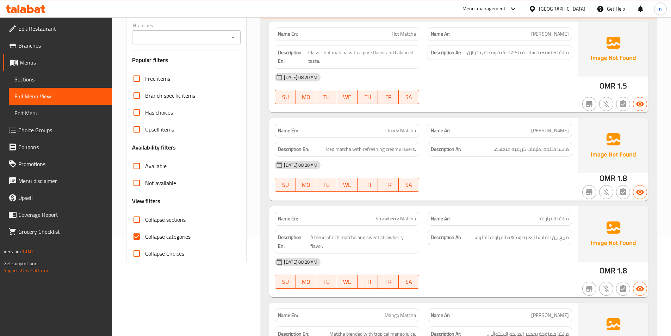
click at [148, 236] on span "Collapse categories" at bounding box center [167, 236] width 45 height 8
click at [145, 236] on input "Collapse categories" at bounding box center [136, 236] width 17 height 17
checkbox input "false"
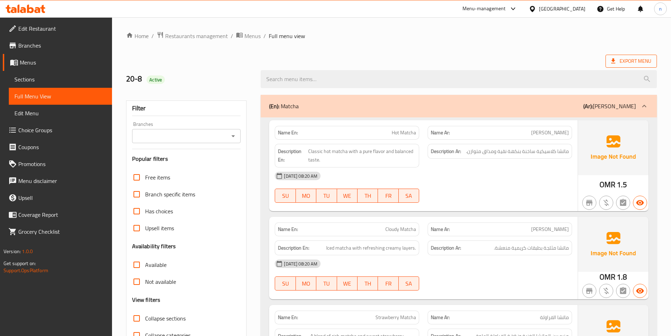
drag, startPoint x: 622, startPoint y: 61, endPoint x: 621, endPoint y: 65, distance: 3.9
click at [621, 65] on span "Export Menu" at bounding box center [631, 61] width 40 height 9
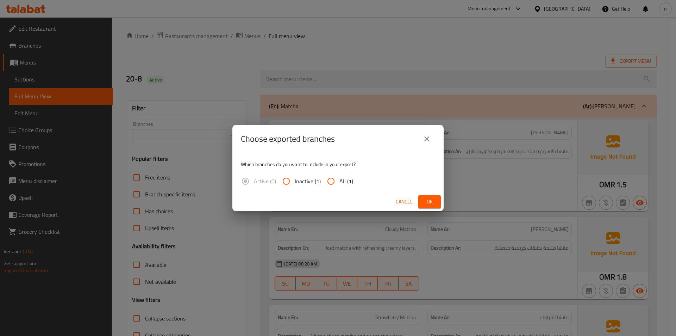
drag, startPoint x: 348, startPoint y: 182, endPoint x: 355, endPoint y: 188, distance: 9.5
click at [348, 182] on span "All (1)" at bounding box center [347, 181] width 14 height 8
click at [340, 182] on input "All (1)" at bounding box center [331, 181] width 17 height 17
radio input "true"
click at [434, 203] on span "Ok" at bounding box center [429, 201] width 11 height 9
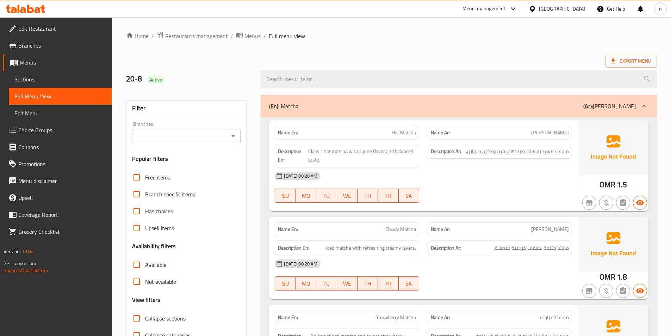
click at [517, 37] on ol "Home / Restaurants management / Menus / Full menu view" at bounding box center [391, 35] width 531 height 9
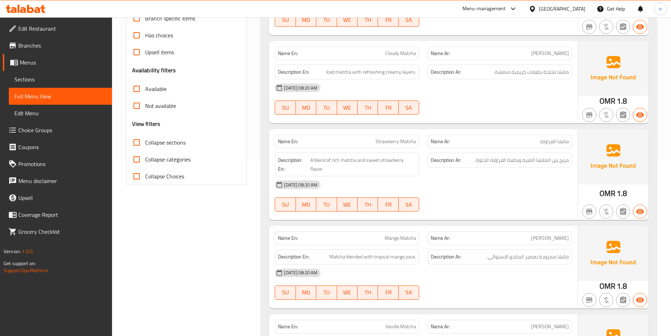
scroll to position [176, 0]
click at [318, 159] on span "A blend of rich matcha and sweet strawberry flavor." at bounding box center [363, 163] width 106 height 17
drag, startPoint x: 318, startPoint y: 159, endPoint x: 330, endPoint y: 168, distance: 15.6
click at [318, 159] on span "A blend of rich matcha and sweet strawberry flavor." at bounding box center [363, 163] width 106 height 17
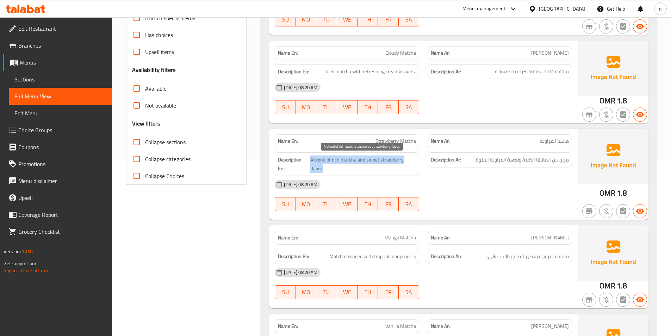
click at [335, 170] on span "A blend of rich matcha and sweet strawberry flavor." at bounding box center [363, 163] width 106 height 17
click at [322, 162] on span "A blend of rich matcha and sweet strawberry flavor." at bounding box center [363, 163] width 106 height 17
drag, startPoint x: 322, startPoint y: 162, endPoint x: 332, endPoint y: 169, distance: 12.4
click at [323, 162] on span "A blend of rich matcha and sweet strawberry flavor." at bounding box center [363, 163] width 106 height 17
click at [332, 169] on span "A blend of rich matcha and sweet strawberry flavor." at bounding box center [363, 163] width 106 height 17
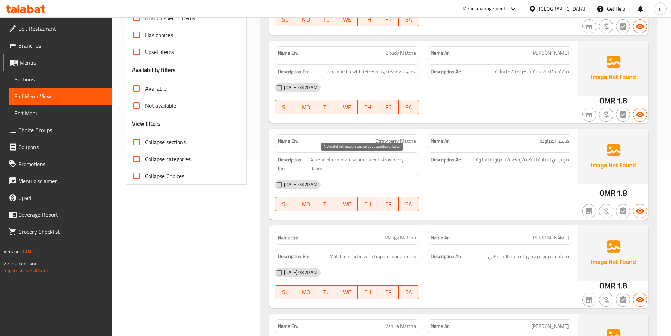
click at [334, 158] on span "A blend of rich matcha and sweet strawberry flavor." at bounding box center [363, 163] width 106 height 17
click at [335, 158] on span "A blend of rich matcha and sweet strawberry flavor." at bounding box center [363, 163] width 106 height 17
click at [525, 161] on span "مزيج بين الماتشا الغنية ونكهة الفراولة الحلوة." at bounding box center [522, 159] width 94 height 9
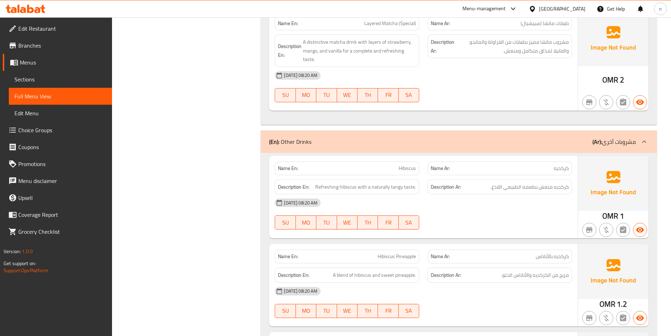
scroll to position [916, 0]
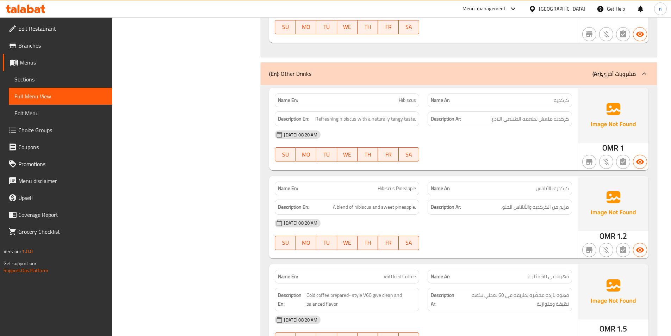
drag, startPoint x: 406, startPoint y: 95, endPoint x: 398, endPoint y: 91, distance: 9.5
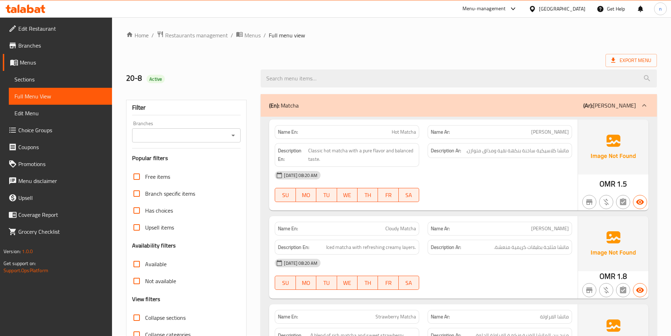
scroll to position [0, 0]
click at [640, 62] on span "Export Menu" at bounding box center [631, 61] width 40 height 9
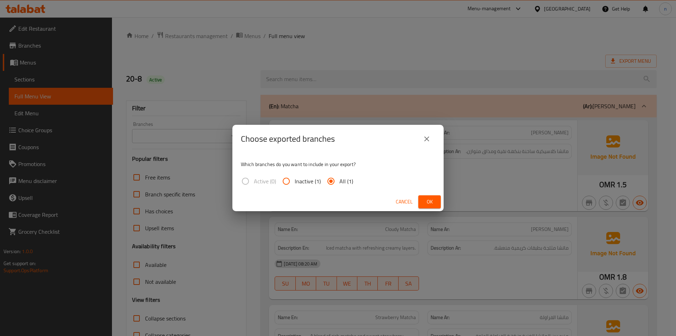
click at [426, 199] on span "Ok" at bounding box center [429, 201] width 11 height 9
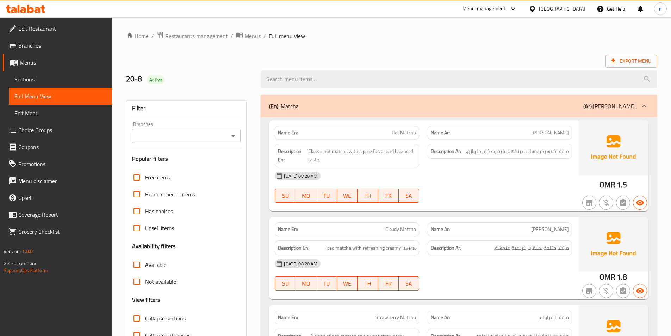
drag, startPoint x: 347, startPoint y: 55, endPoint x: 384, endPoint y: 54, distance: 37.0
click at [348, 55] on div "Export Menu" at bounding box center [391, 61] width 531 height 13
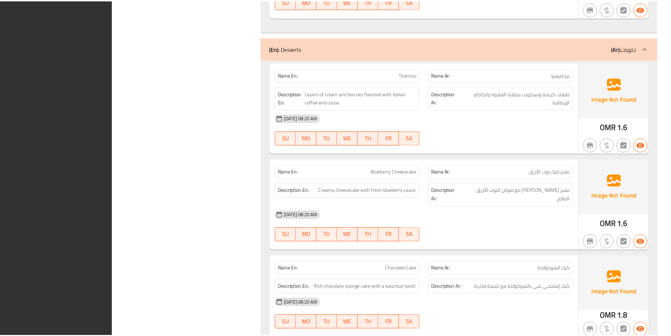
scroll to position [1338, 0]
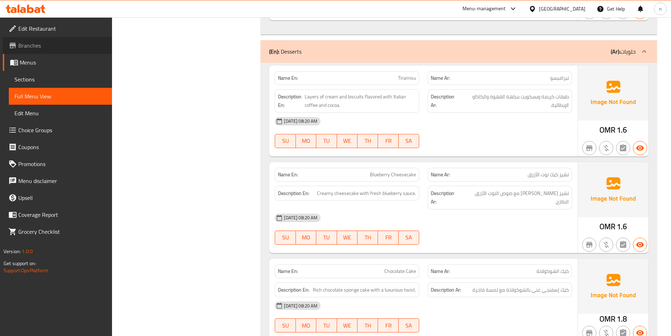
click at [32, 47] on span "Branches" at bounding box center [62, 45] width 88 height 8
